Goal: Information Seeking & Learning: Learn about a topic

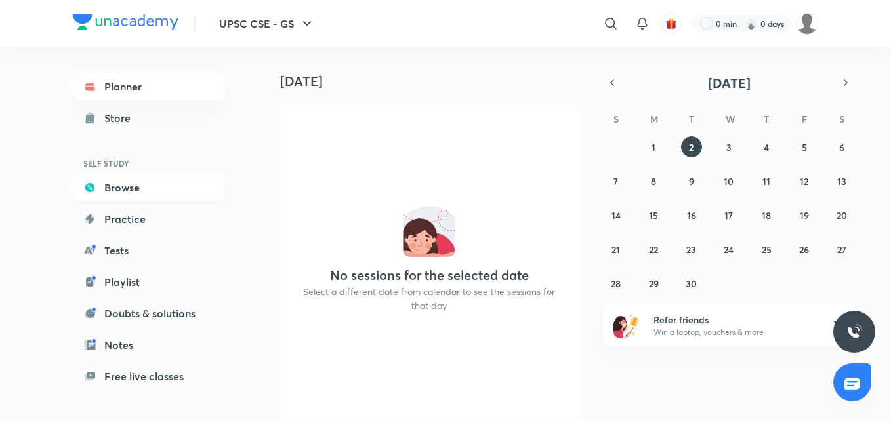
click at [137, 180] on link "Browse" at bounding box center [149, 187] width 152 height 26
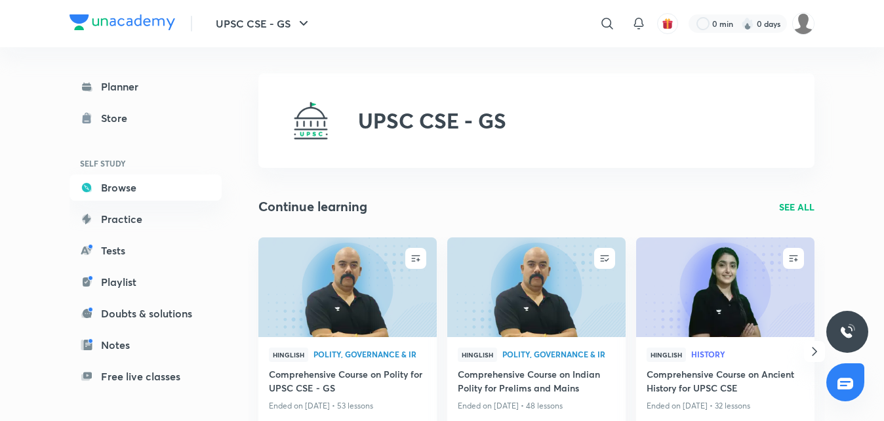
scroll to position [66, 0]
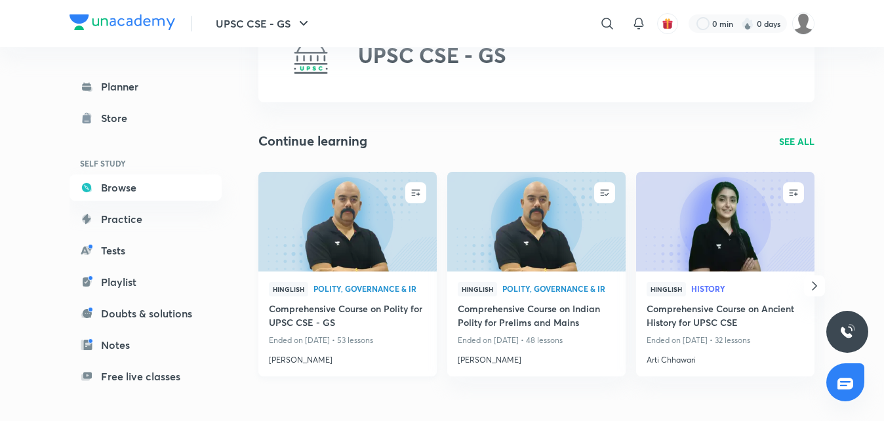
click at [364, 321] on h4 "Comprehensive Course on Polity for UPSC CSE - GS" at bounding box center [347, 317] width 157 height 30
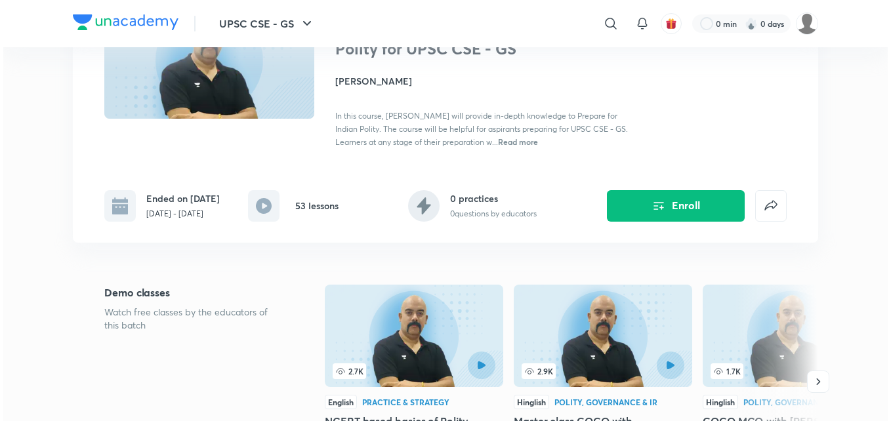
scroll to position [131, 0]
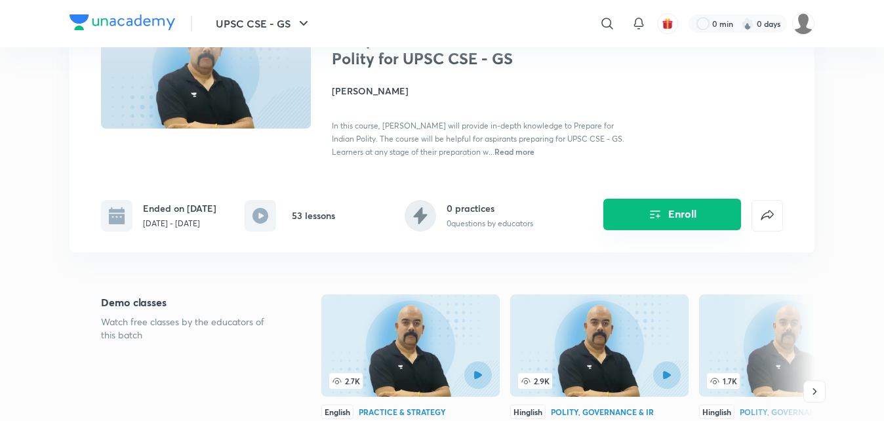
click at [666, 215] on button "Enroll" at bounding box center [672, 214] width 138 height 31
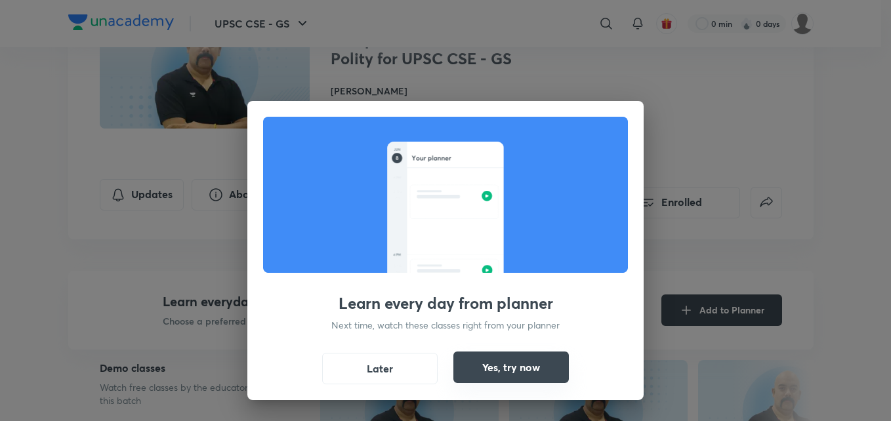
click at [491, 368] on button "Yes, try now" at bounding box center [510, 367] width 115 height 31
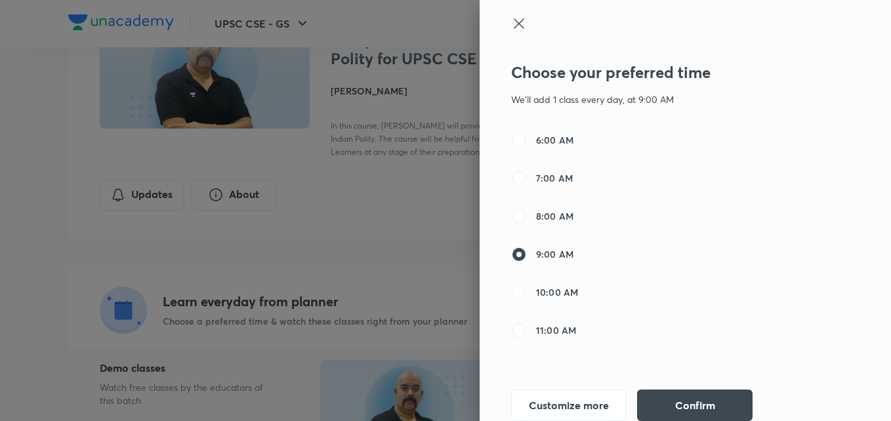
click at [511, 296] on input "10:00 AM" at bounding box center [519, 293] width 16 height 16
radio input "true"
radio input "false"
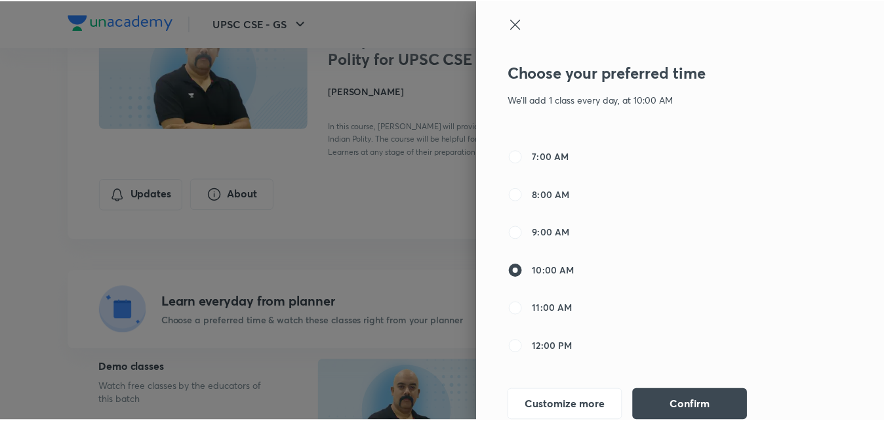
scroll to position [0, 0]
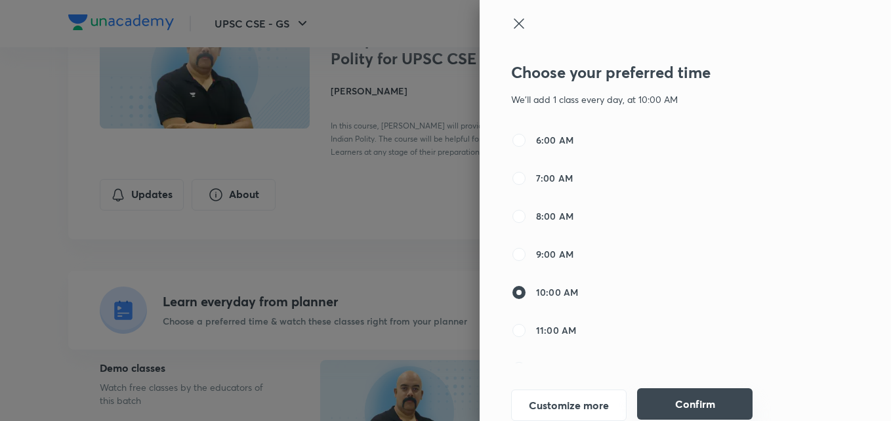
click at [684, 401] on button "Confirm" at bounding box center [694, 403] width 115 height 31
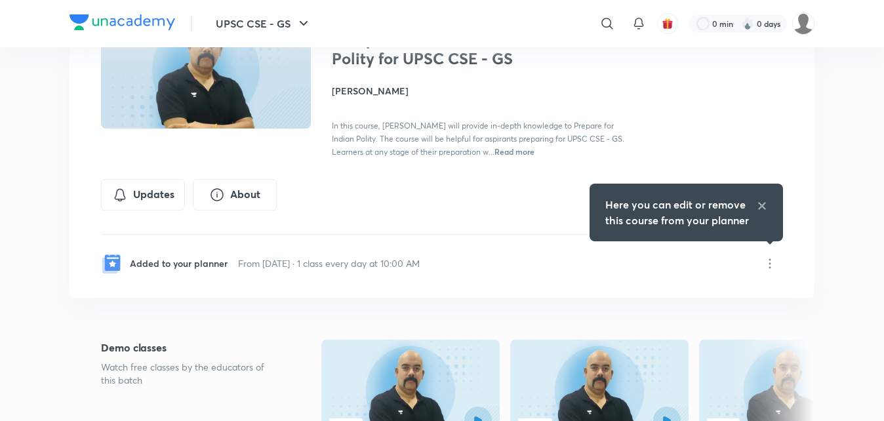
click at [599, 310] on div "Comprehensive Course on Polity for UPSC CSE - GS Enrolled UPSC CSE - GS Plus Sy…" at bounding box center [442, 135] width 745 height 387
click at [763, 205] on icon at bounding box center [762, 206] width 7 height 7
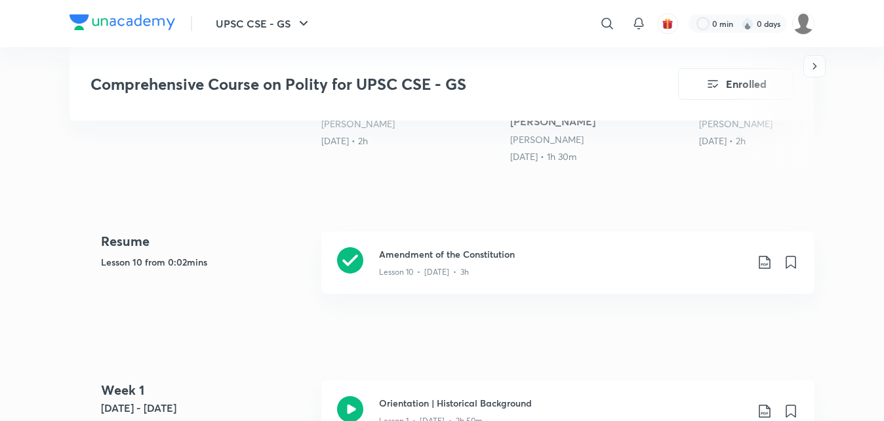
scroll to position [525, 0]
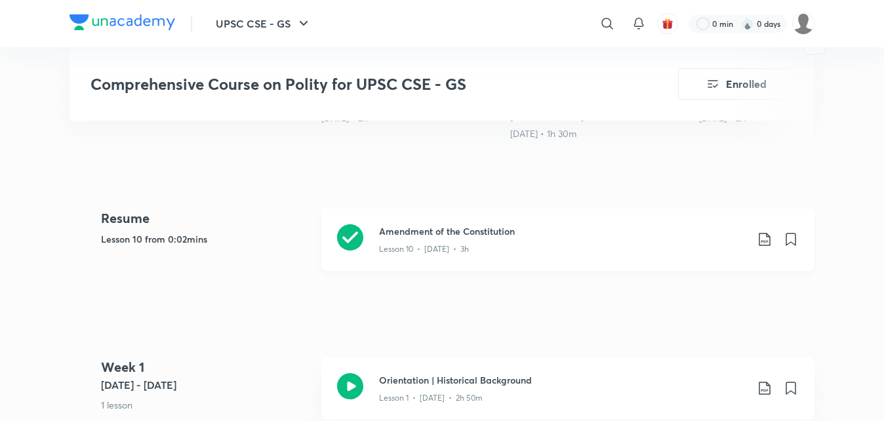
click at [370, 233] on div "Amendment of the Constitution Lesson 10 • [DATE] • 3h" at bounding box center [567, 240] width 493 height 62
